Goal: Information Seeking & Learning: Learn about a topic

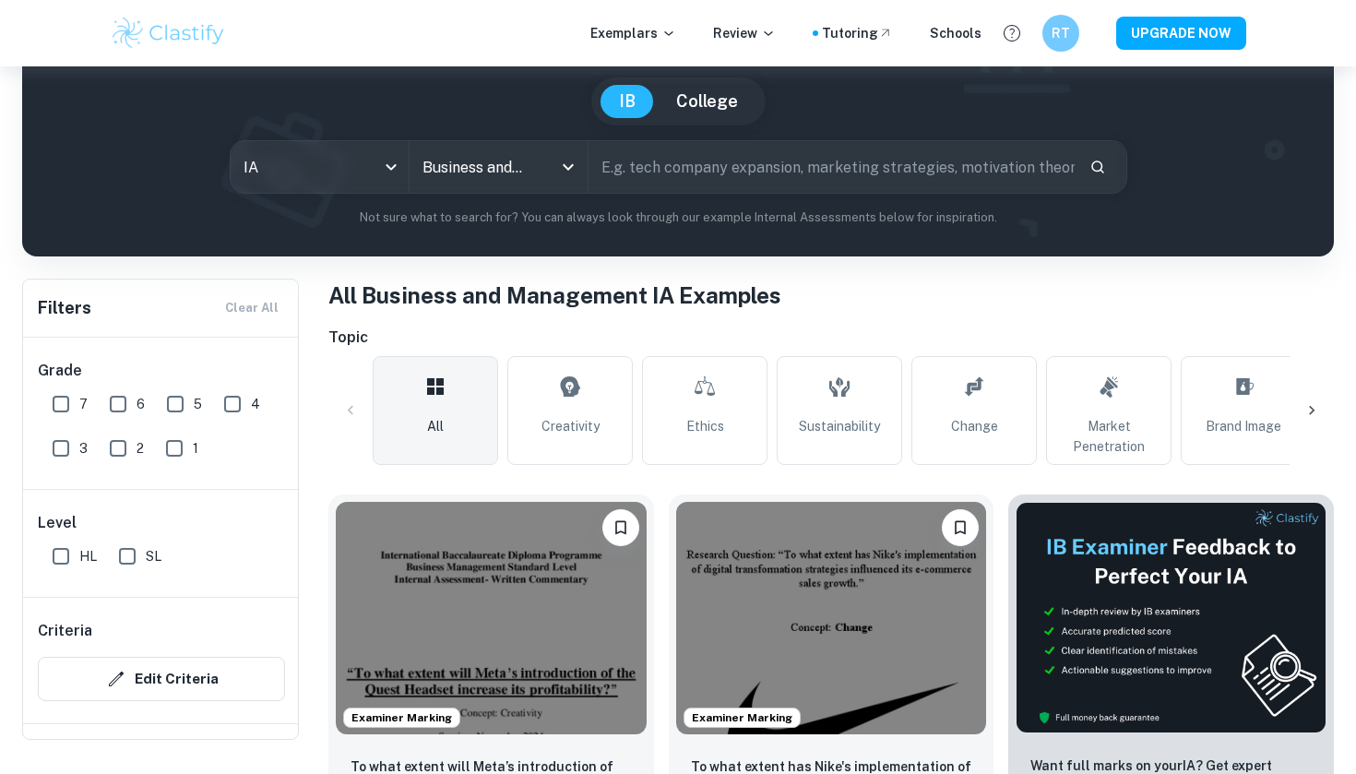
scroll to position [180, 0]
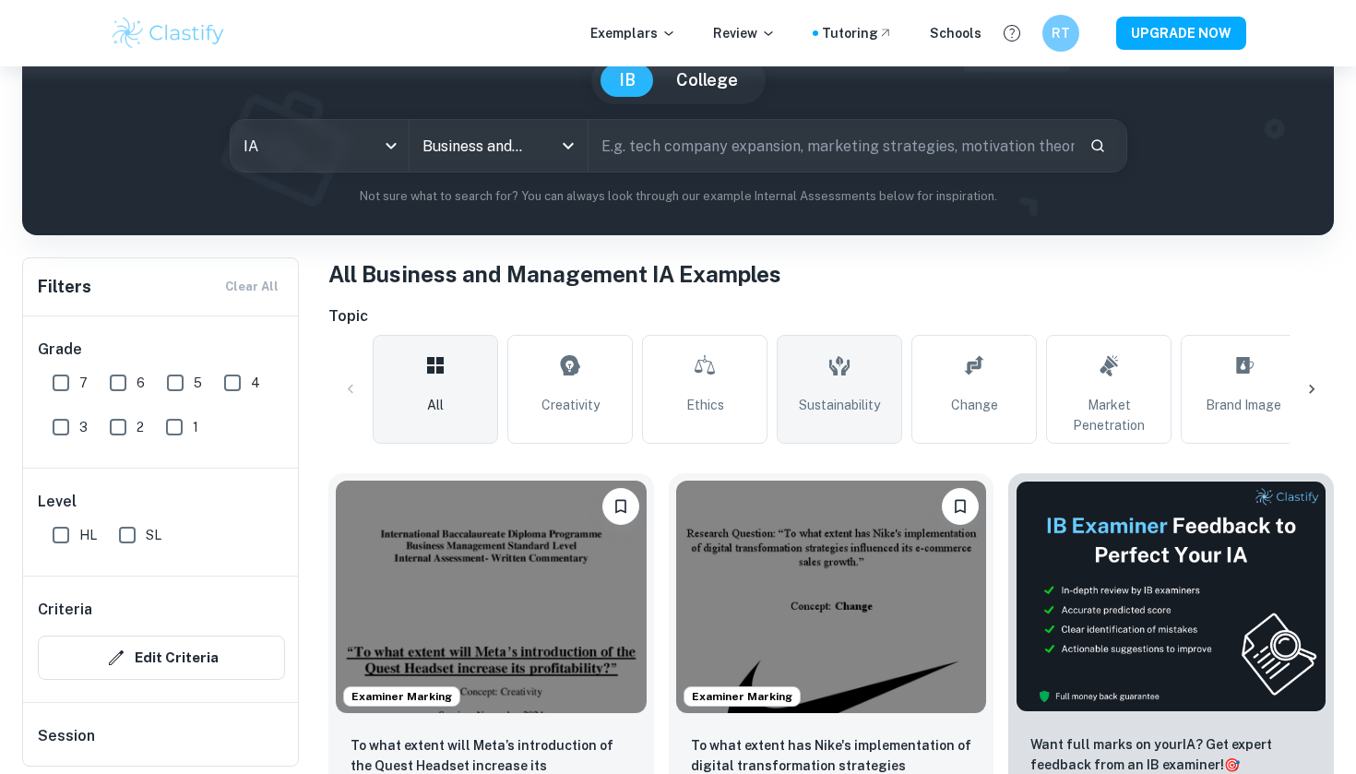
click at [851, 418] on link "Sustainability" at bounding box center [838, 389] width 125 height 109
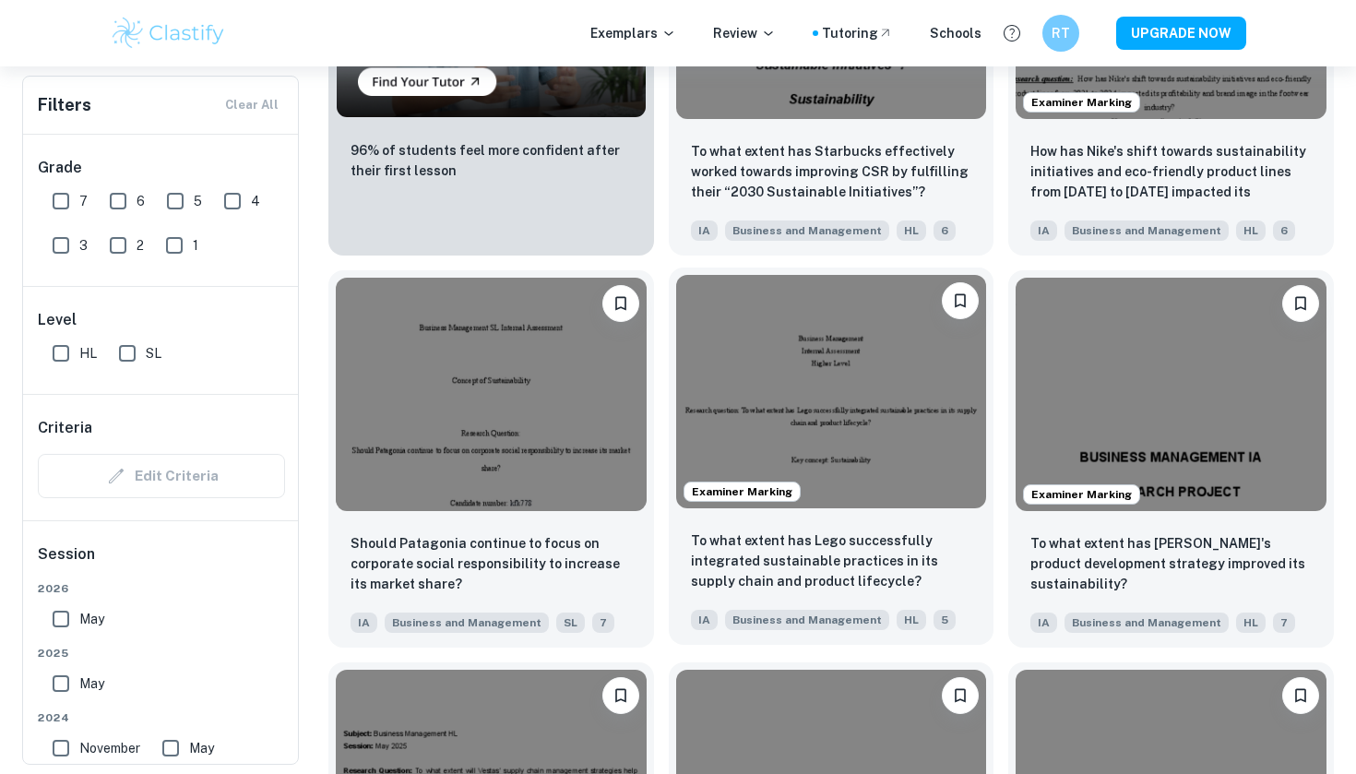
scroll to position [1530, 0]
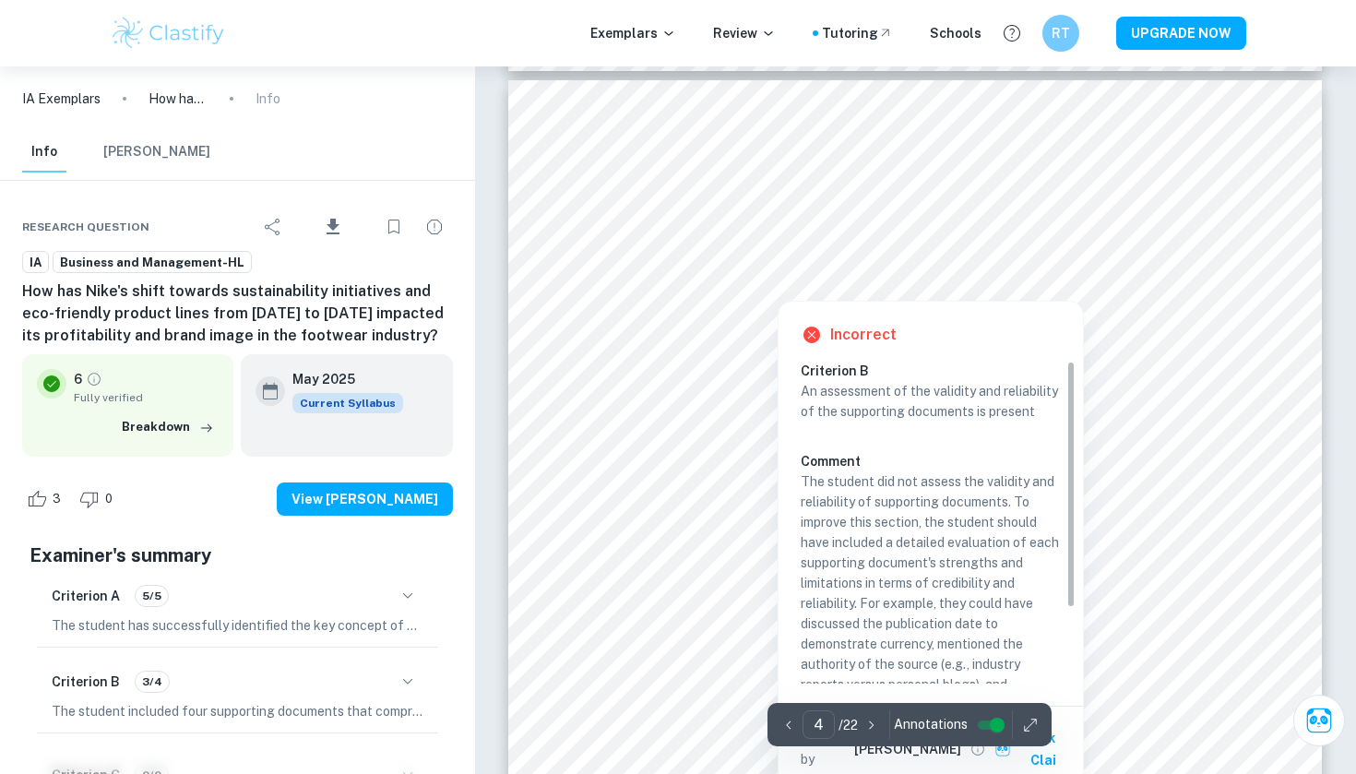
scroll to position [3455, 0]
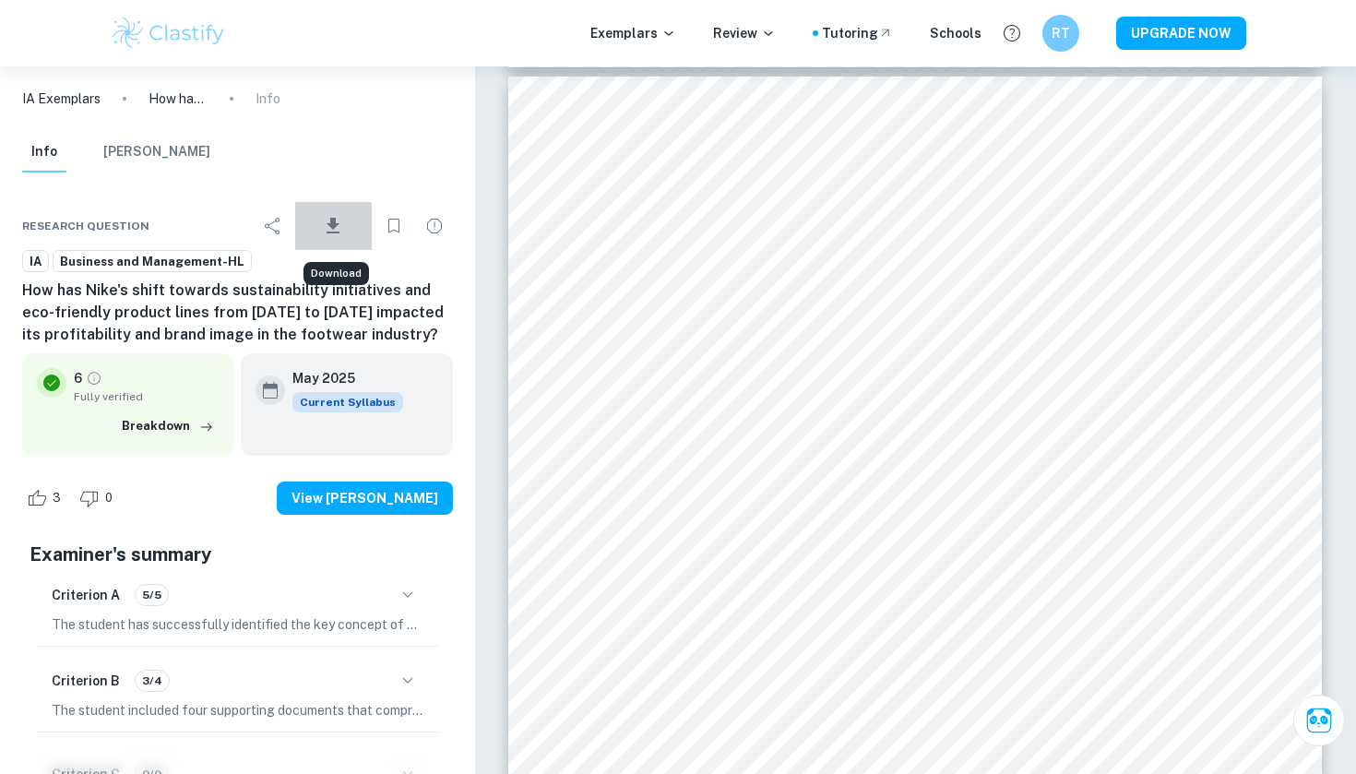
click at [330, 228] on icon "Download" at bounding box center [333, 226] width 22 height 22
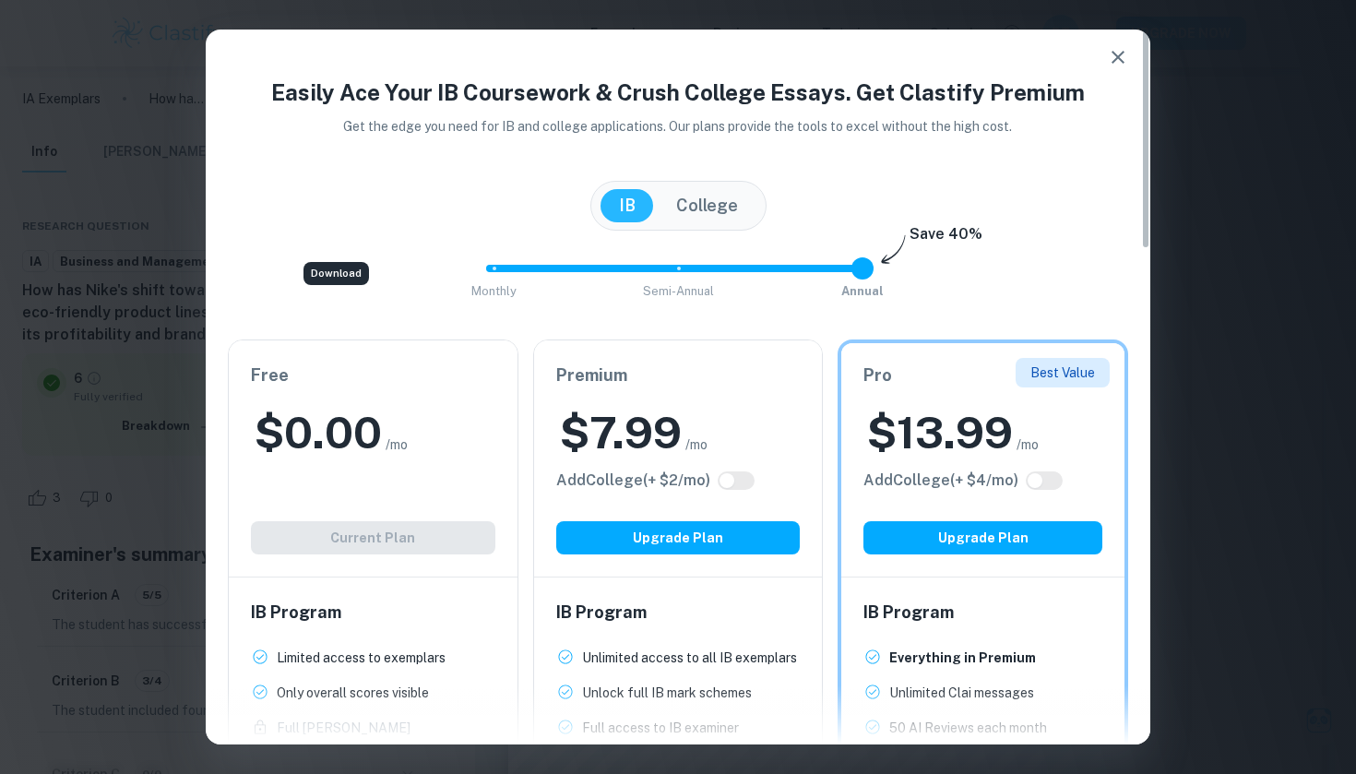
scroll to position [0, 0]
click at [1119, 63] on icon "button" at bounding box center [1118, 57] width 22 height 22
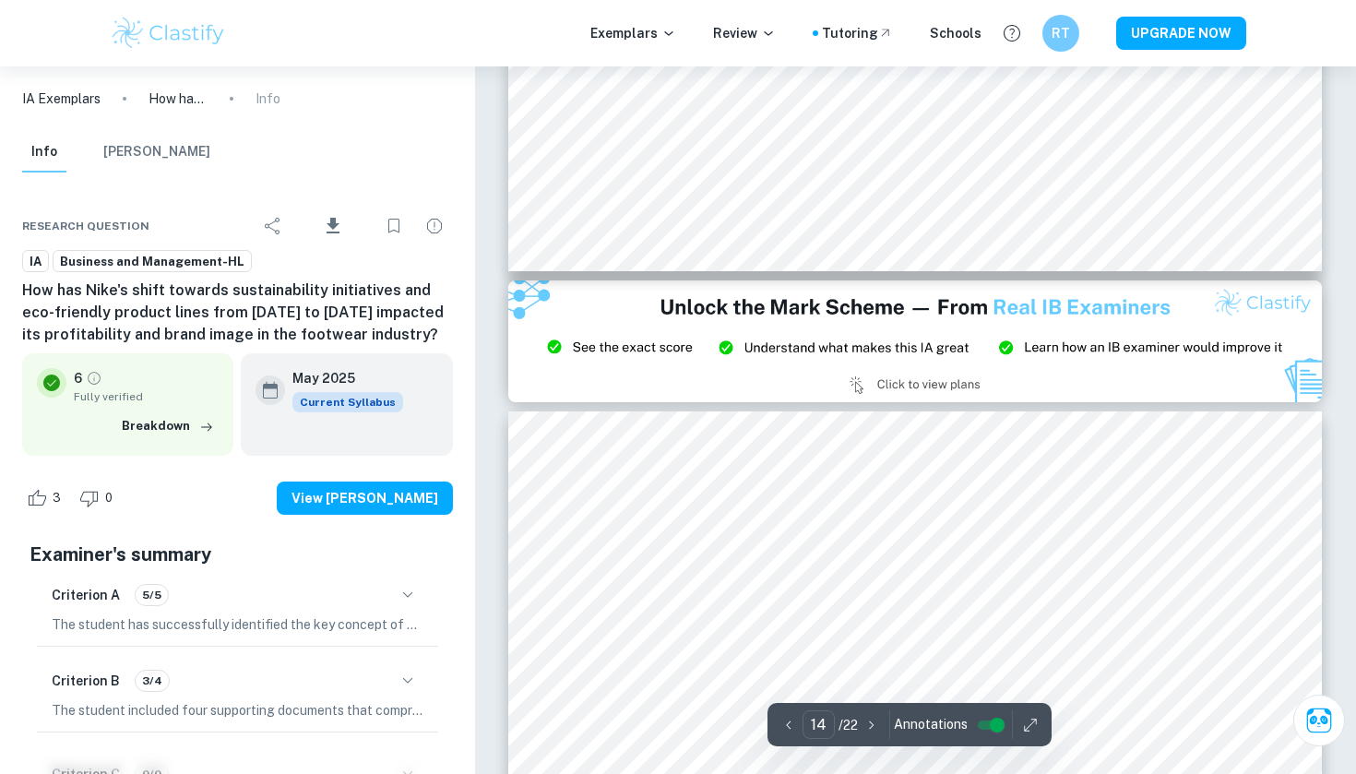
scroll to position [15057, 0]
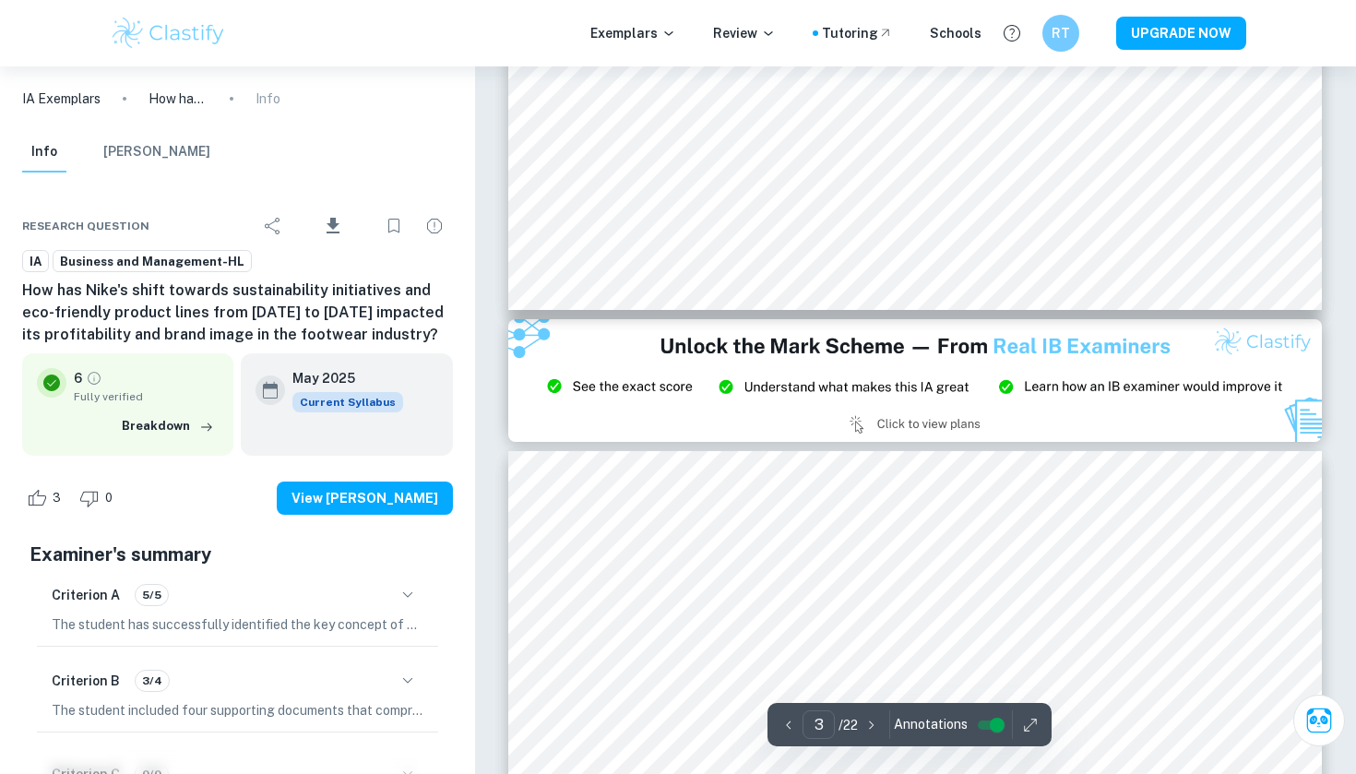
type input "2"
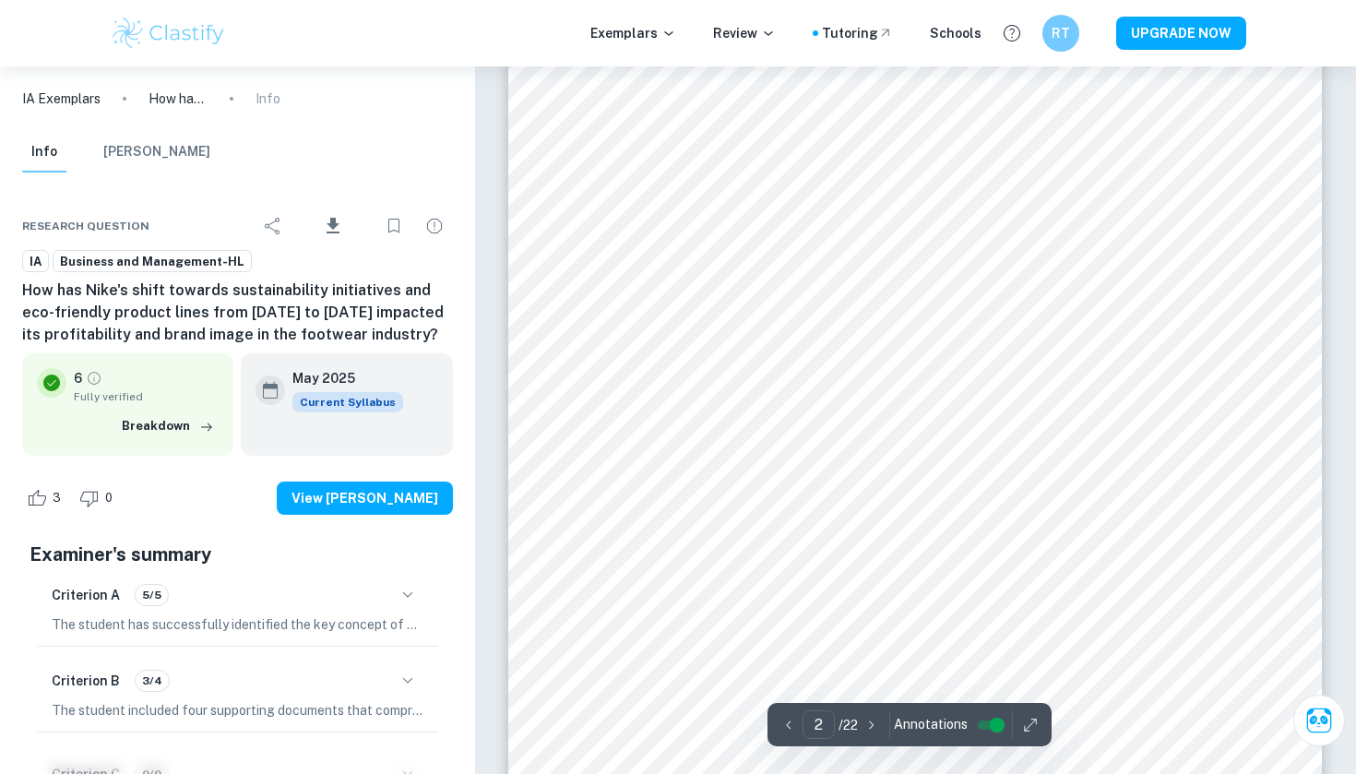
scroll to position [1253, 0]
